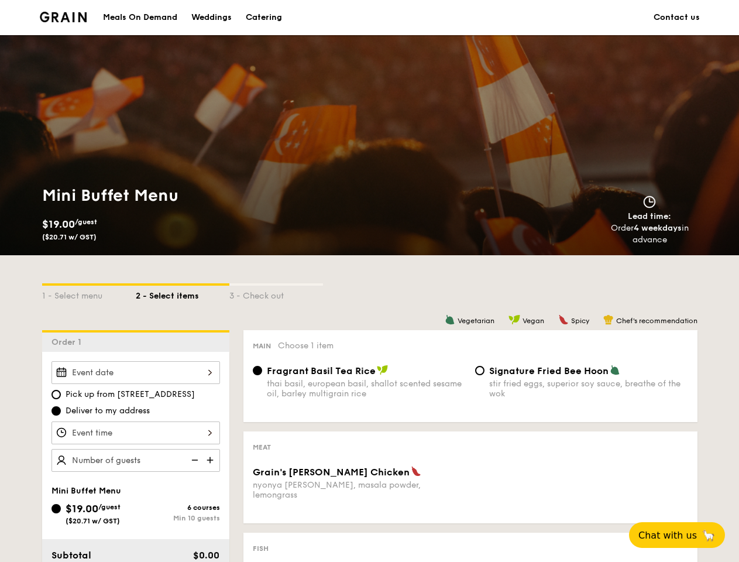
click at [369, 281] on div "1 - Select menu 2 - Select items 3 - Check out" at bounding box center [369, 292] width 655 height 75
click at [89, 293] on div "1 - Select menu" at bounding box center [89, 294] width 94 height 16
click at [183, 293] on div "2 - Select items" at bounding box center [183, 294] width 94 height 16
click at [276, 293] on div "3 - Check out" at bounding box center [276, 294] width 94 height 16
click at [136, 341] on div "Order 1" at bounding box center [135, 341] width 187 height 22
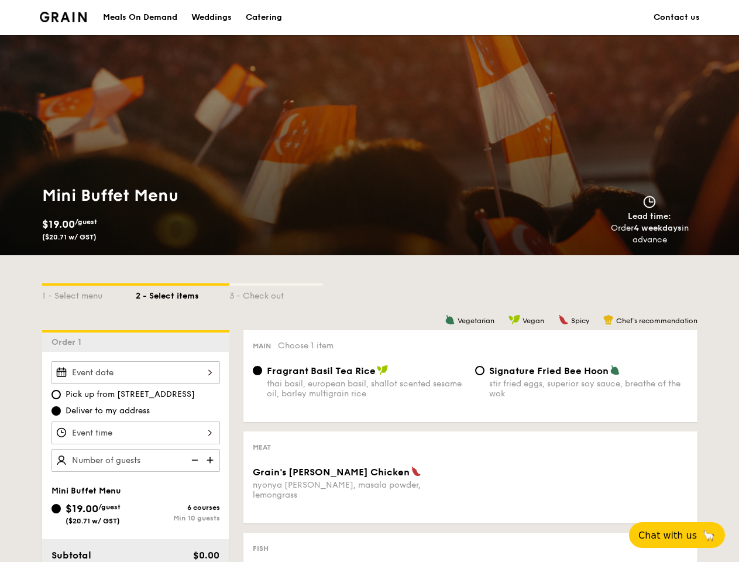
click at [136, 372] on div at bounding box center [135, 372] width 169 height 23
click at [136, 432] on div at bounding box center [369, 281] width 739 height 562
click at [211, 460] on div at bounding box center [369, 281] width 739 height 562
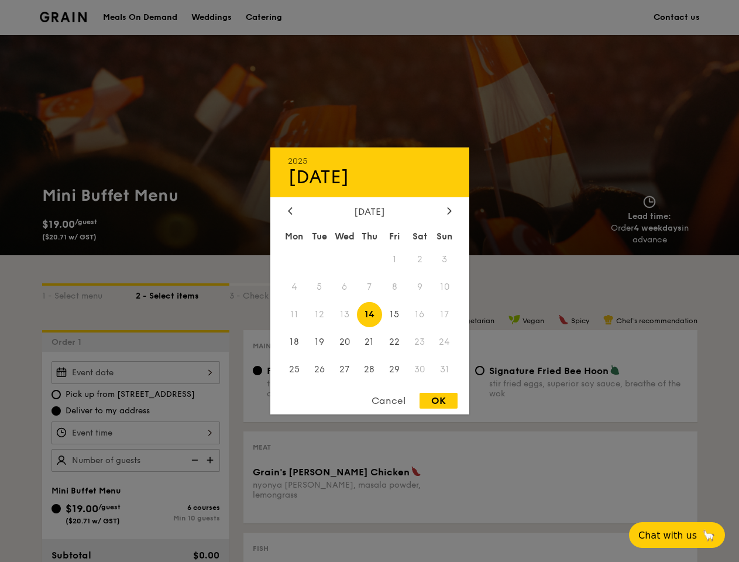
click at [194, 460] on div at bounding box center [369, 281] width 739 height 562
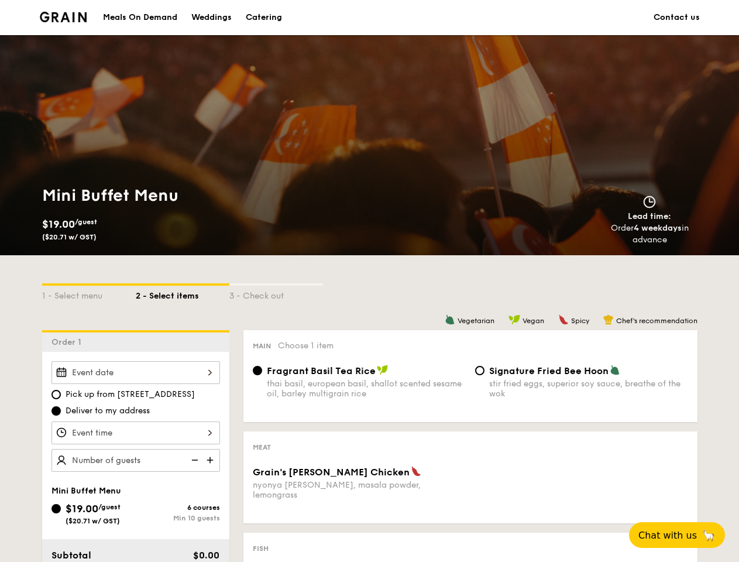
click at [683, 535] on span "Chat with us" at bounding box center [667, 535] width 59 height 11
